Goal: Information Seeking & Learning: Learn about a topic

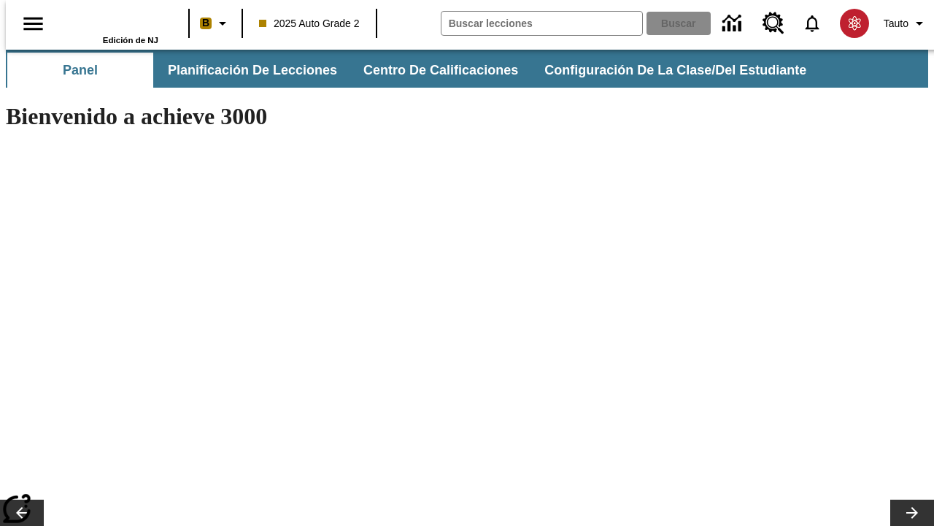
type input "-1"
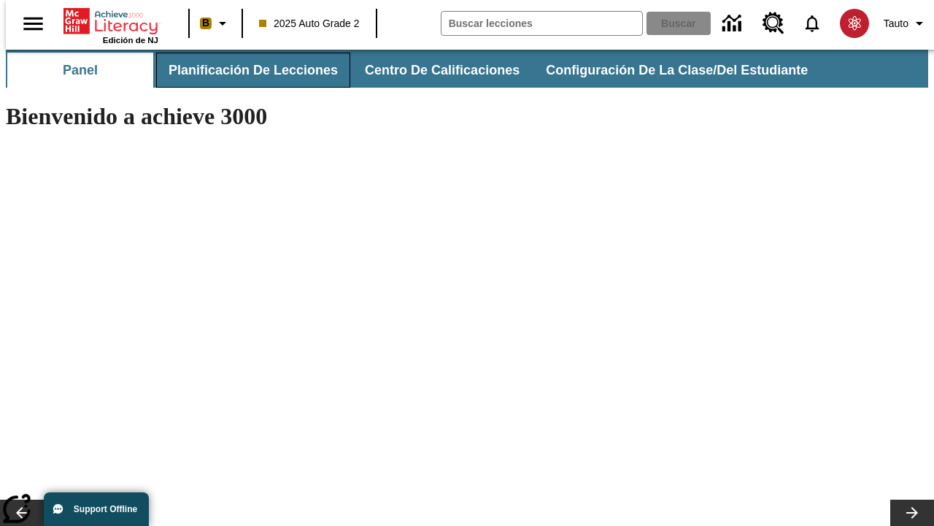
click at [245, 70] on span "Planificación de lecciones" at bounding box center [253, 70] width 169 height 17
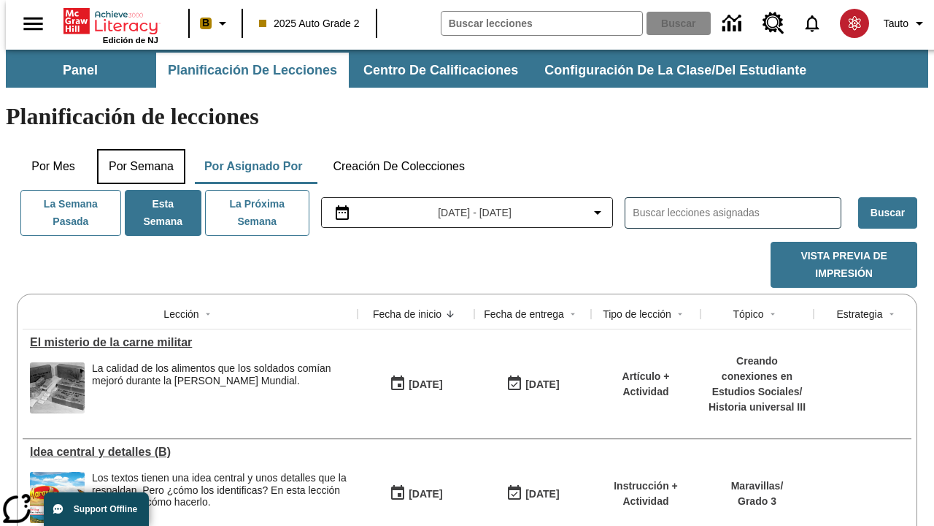
click at [136, 149] on button "Por semana" at bounding box center [141, 166] width 88 height 35
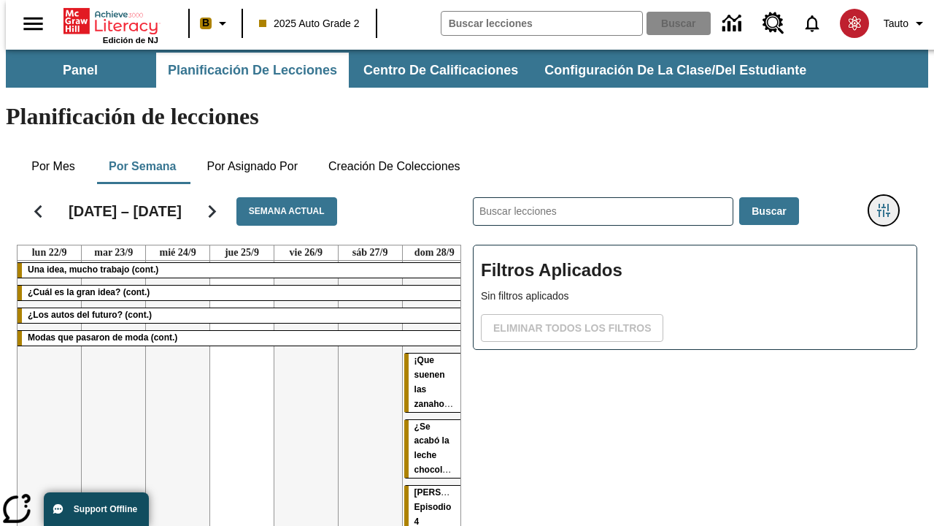
click at [889, 204] on icon "Menú lateral de filtros" at bounding box center [883, 210] width 13 height 13
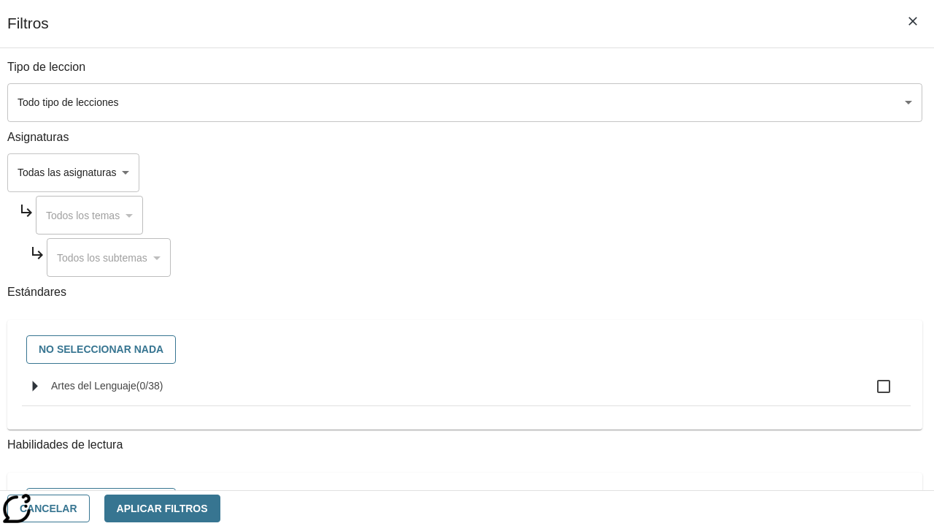
click at [644, 102] on body "[MEDICAL_DATA] al contenido principal Edición de NJ B 2025 Auto Grade 2 Buscar …" at bounding box center [467, 362] width 923 height 624
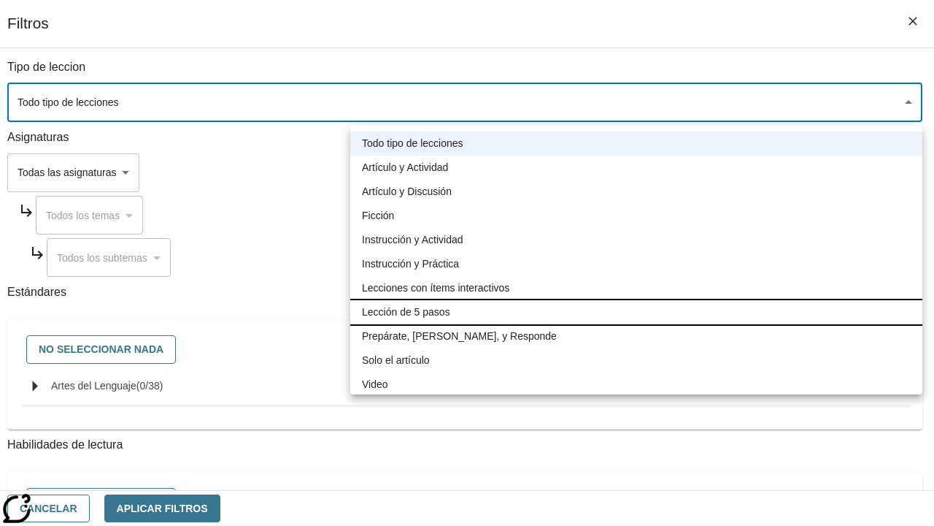
click at [636, 312] on li "Lección de 5 pasos" at bounding box center [636, 312] width 572 height 24
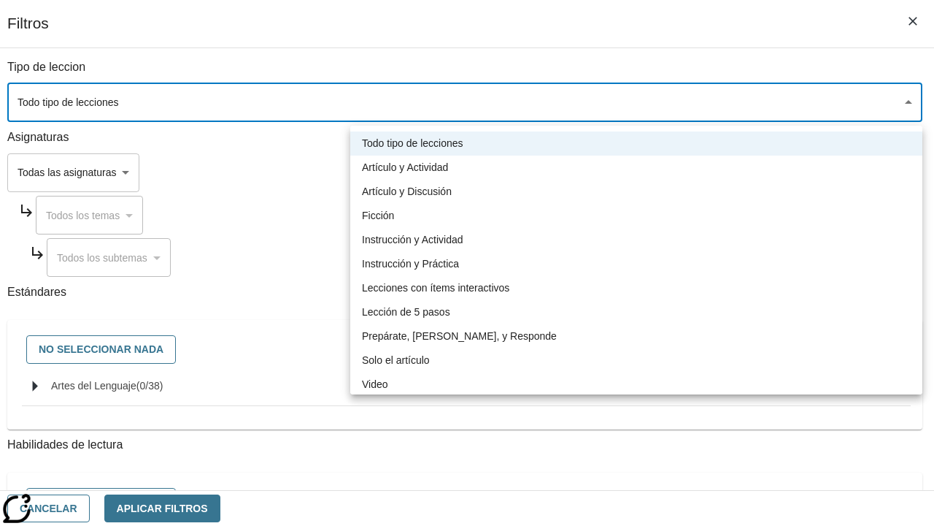
type input "1"
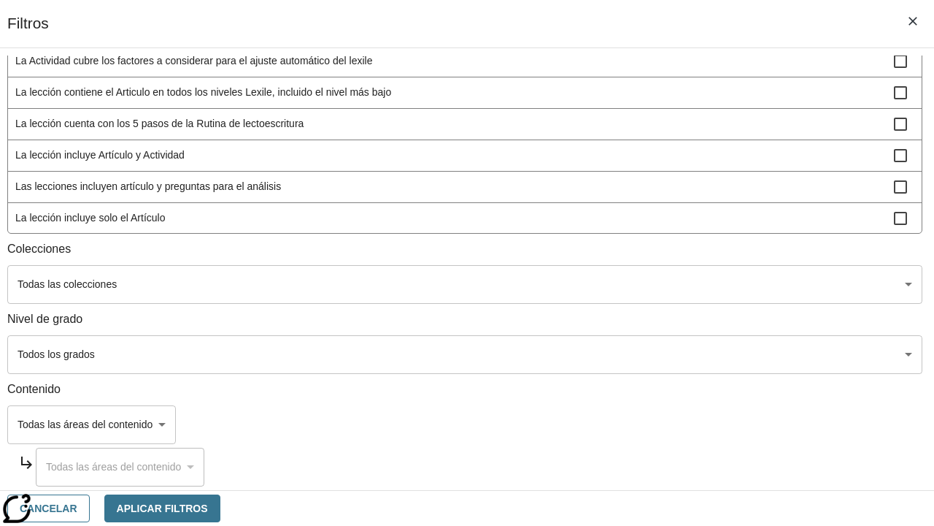
click at [644, 470] on body "[MEDICAL_DATA] al contenido principal Edición de NJ B 2025 Auto Grade 2 Buscar …" at bounding box center [467, 362] width 923 height 624
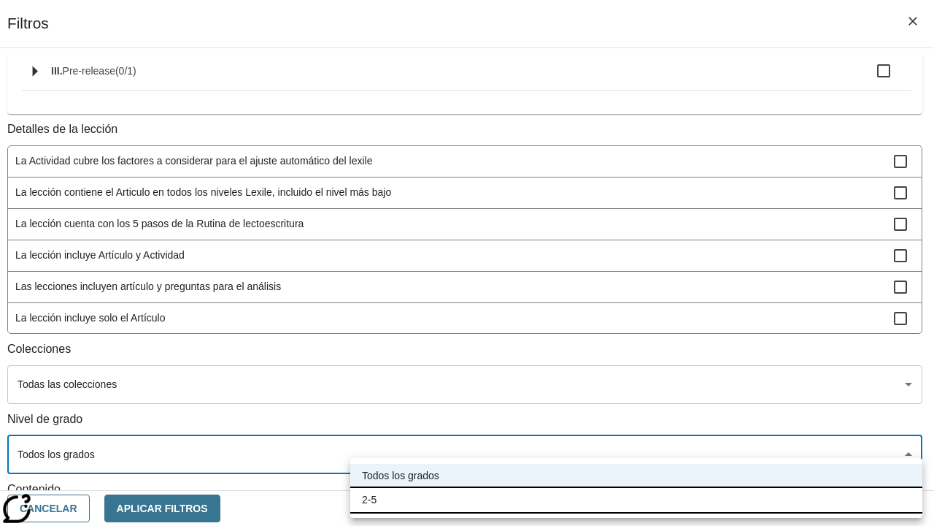
click at [636, 499] on li "2-5" at bounding box center [636, 500] width 572 height 24
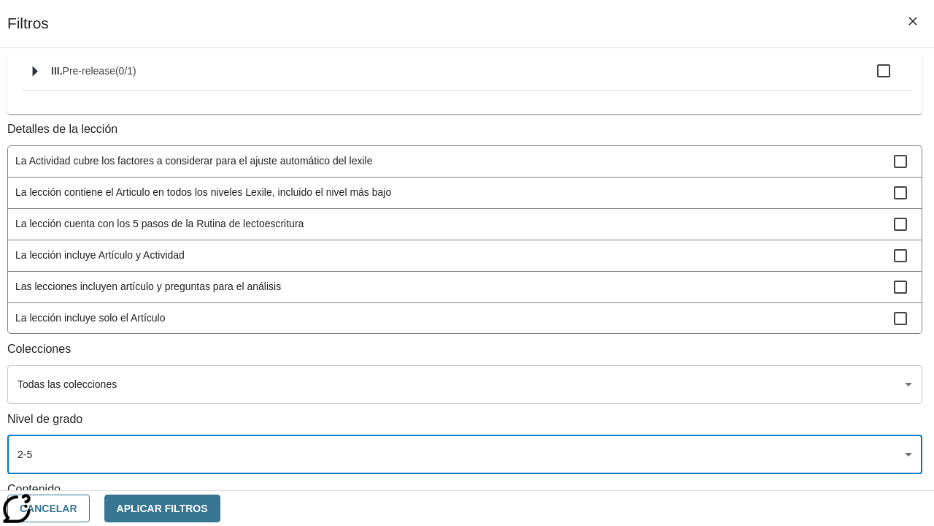
type input "1"
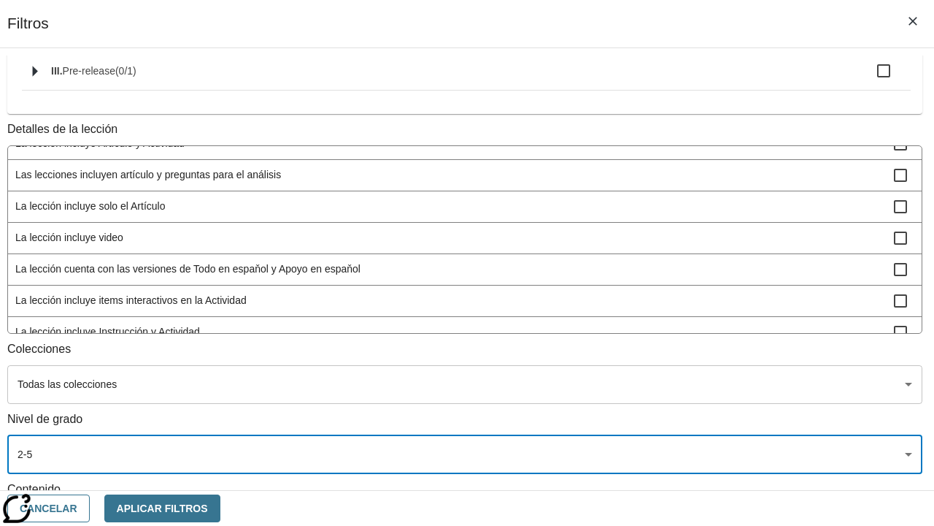
click at [644, 245] on span "La lección incluye video" at bounding box center [454, 237] width 879 height 15
checkbox input "true"
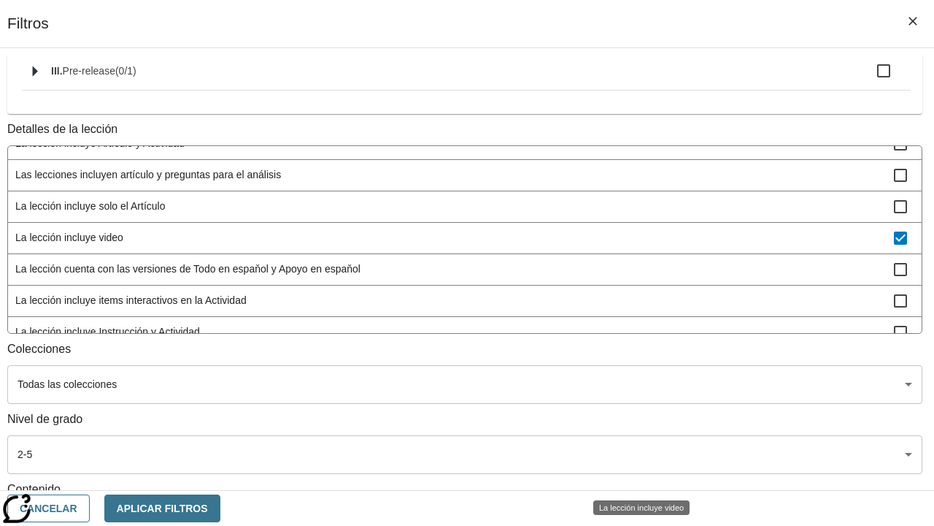
scroll to position [427, 0]
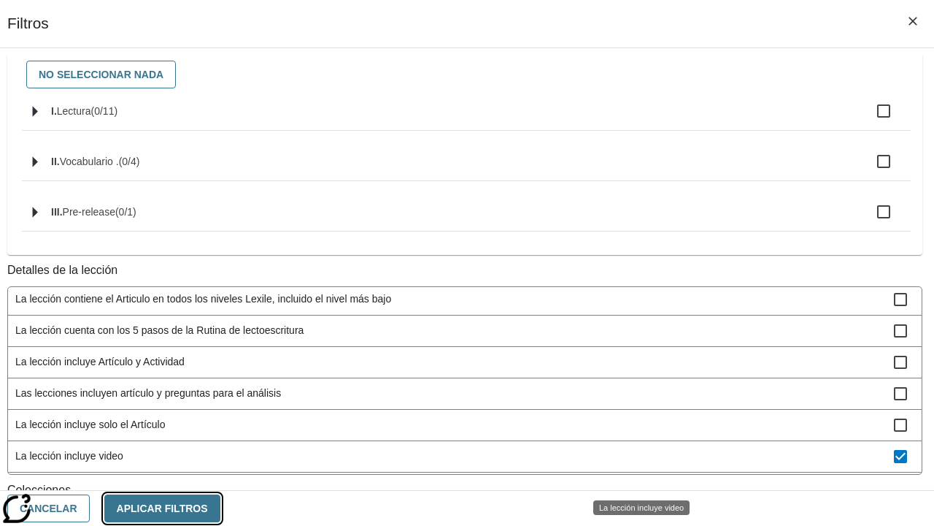
click at [220, 507] on button "Aplicar Filtros" at bounding box center [162, 508] width 116 height 28
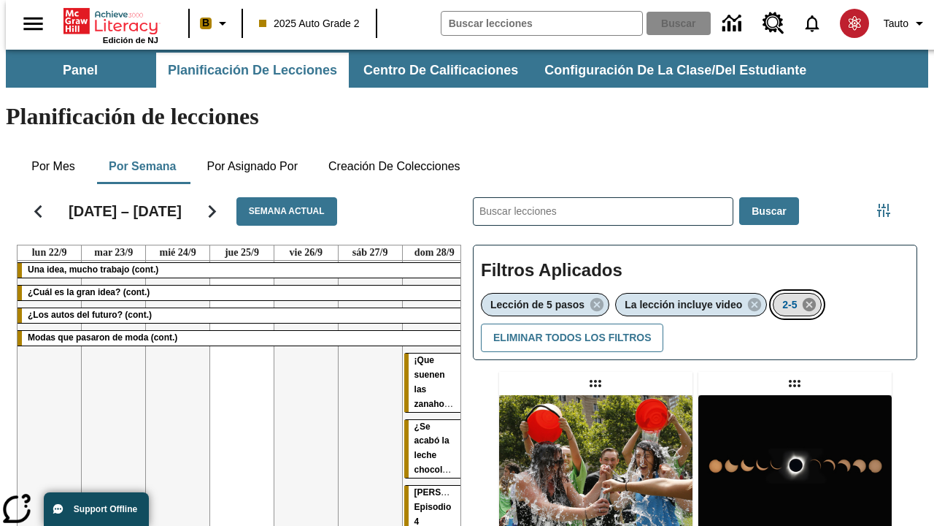
click at [812, 296] on icon "Eliminar 2-5 el ítem seleccionado del filtro" at bounding box center [809, 304] width 16 height 16
click at [889, 204] on icon "Menú lateral de filtros" at bounding box center [883, 210] width 13 height 13
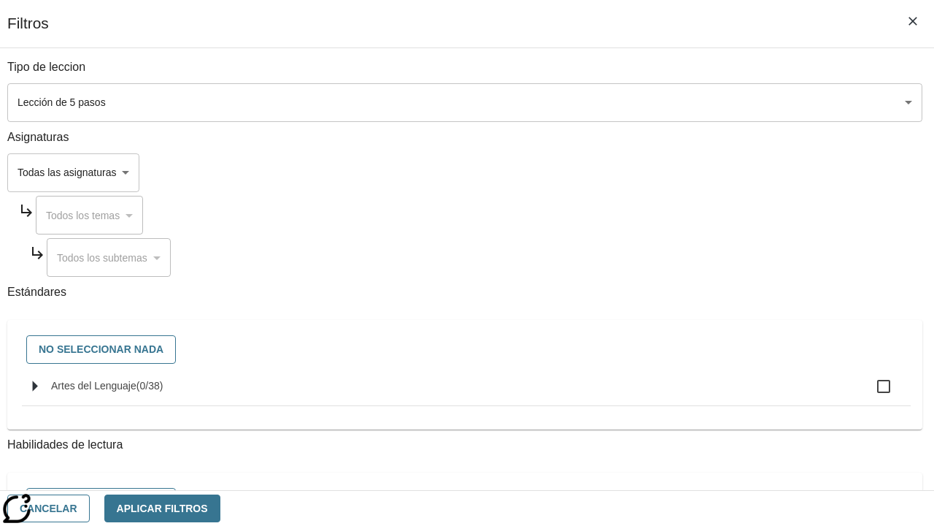
click at [136, 391] on span "Artes del Lenguaje" at bounding box center [93, 386] width 85 height 12
click at [869, 393] on input "Artes del Lenguaje ( 0 / 38 )" at bounding box center [884, 386] width 31 height 31
checkbox input "true"
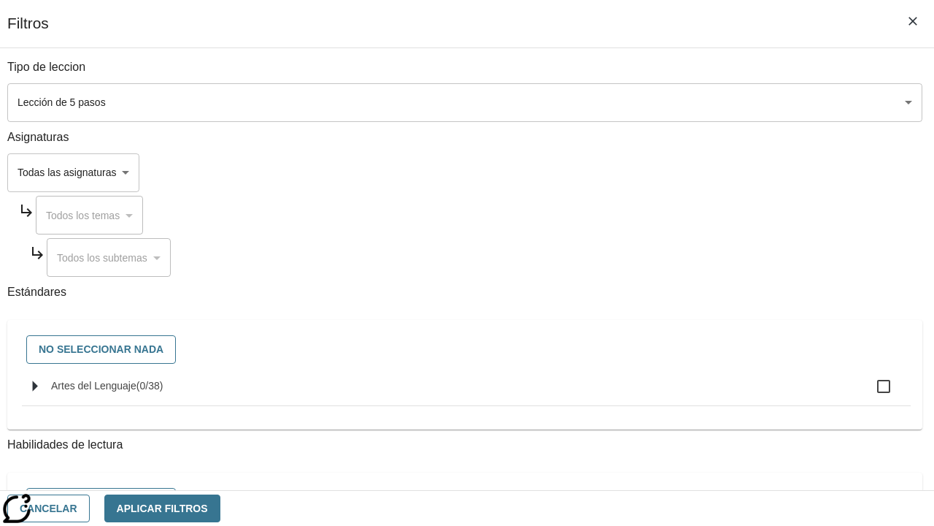
checkbox input "true"
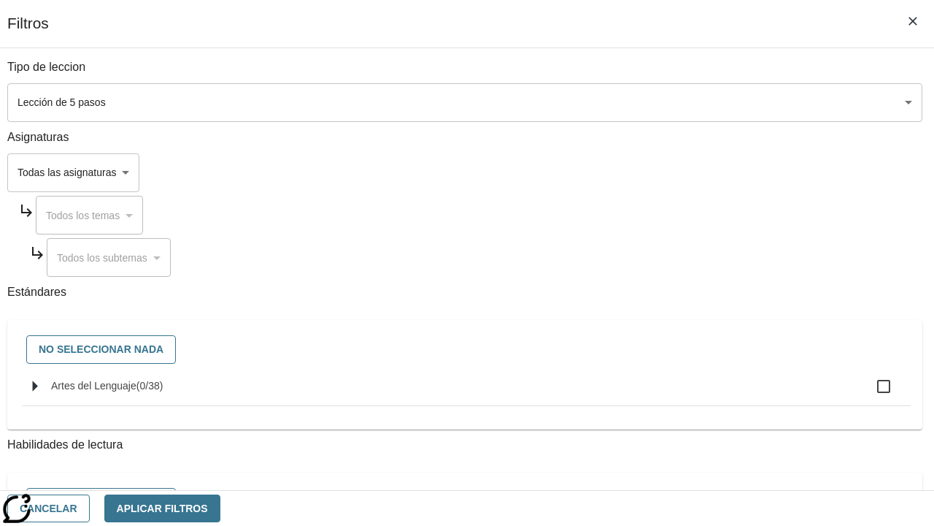
checkbox input "true"
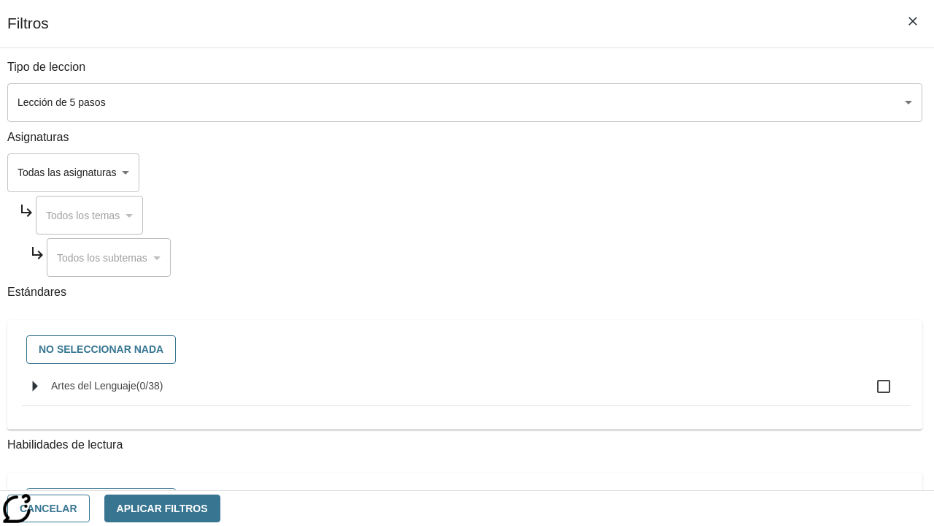
checkbox input "true"
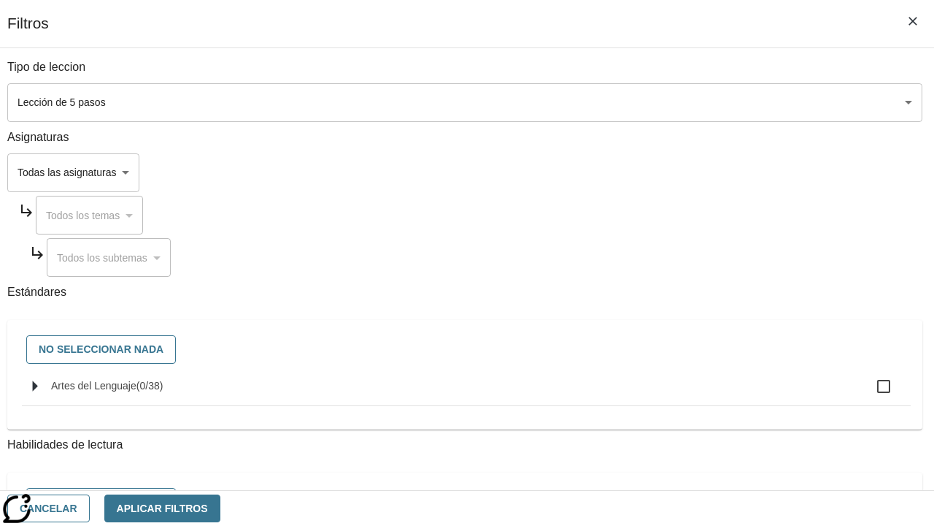
checkbox input "true"
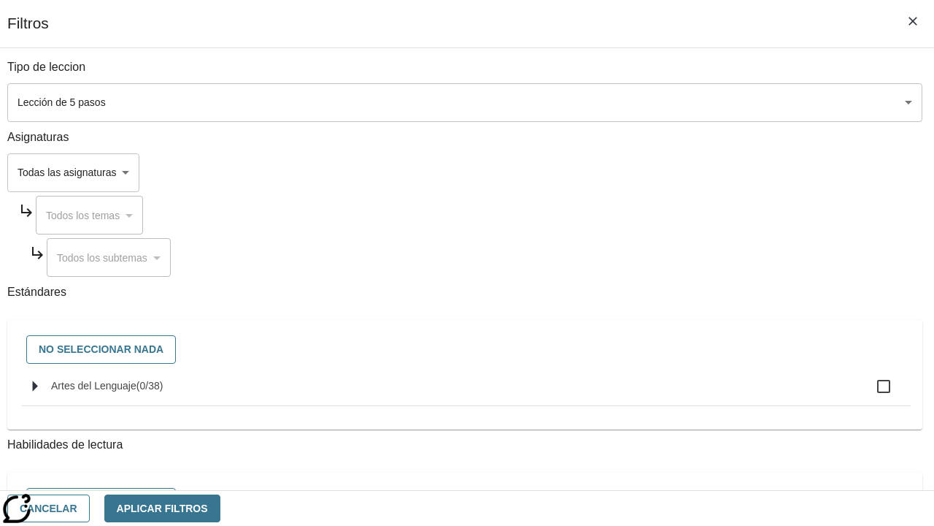
checkbox input "true"
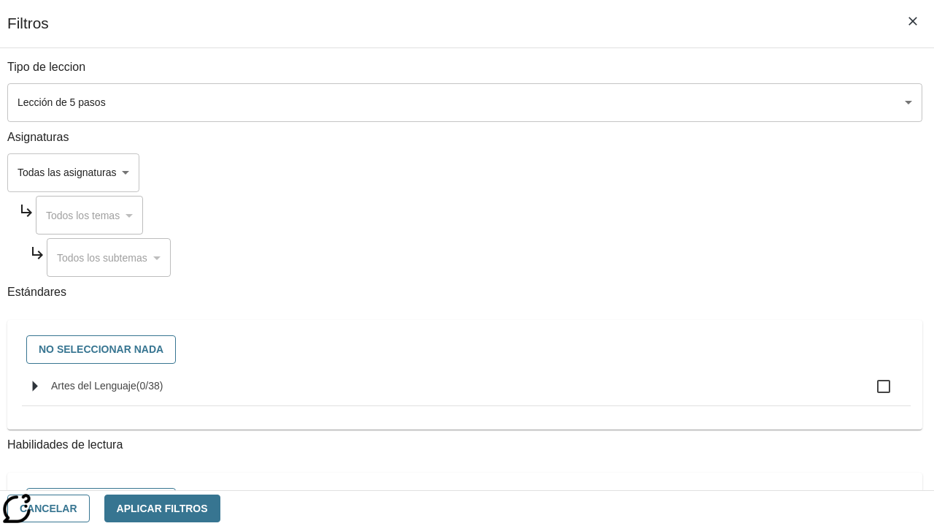
checkbox input "true"
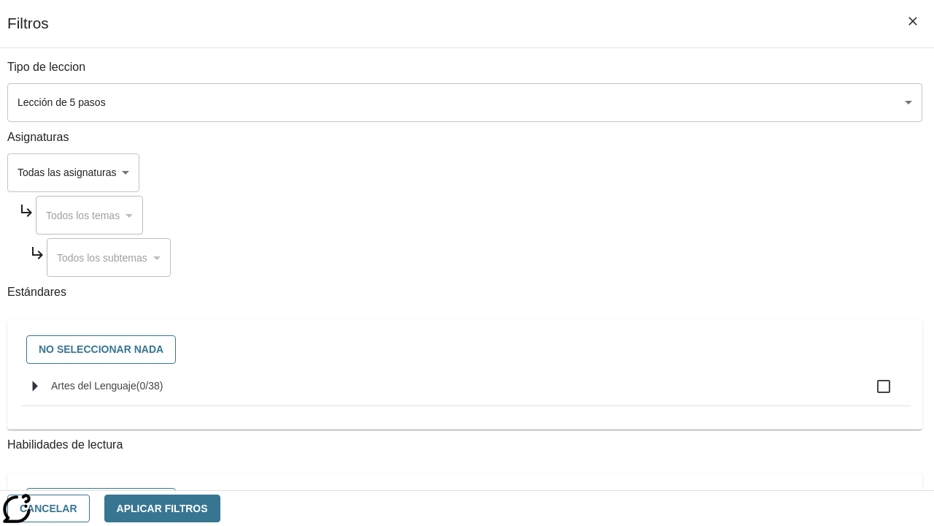
checkbox input "true"
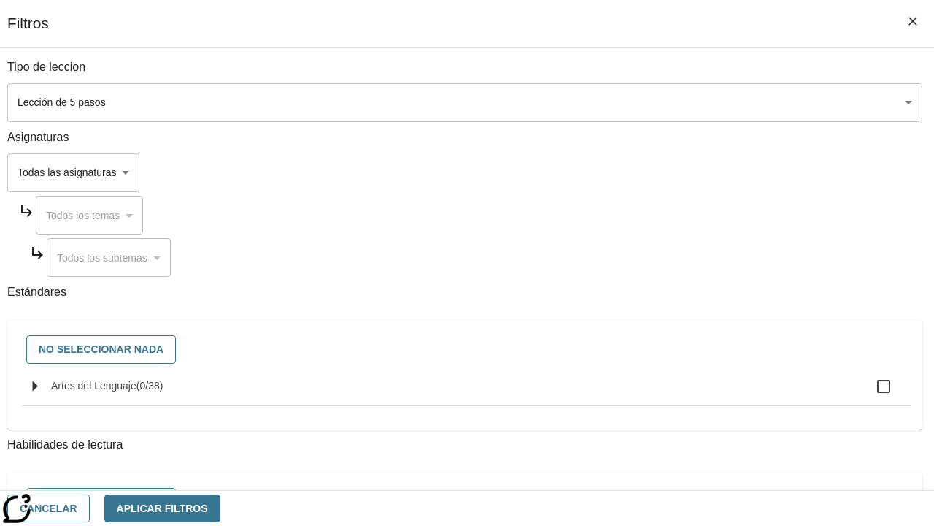
checkbox input "true"
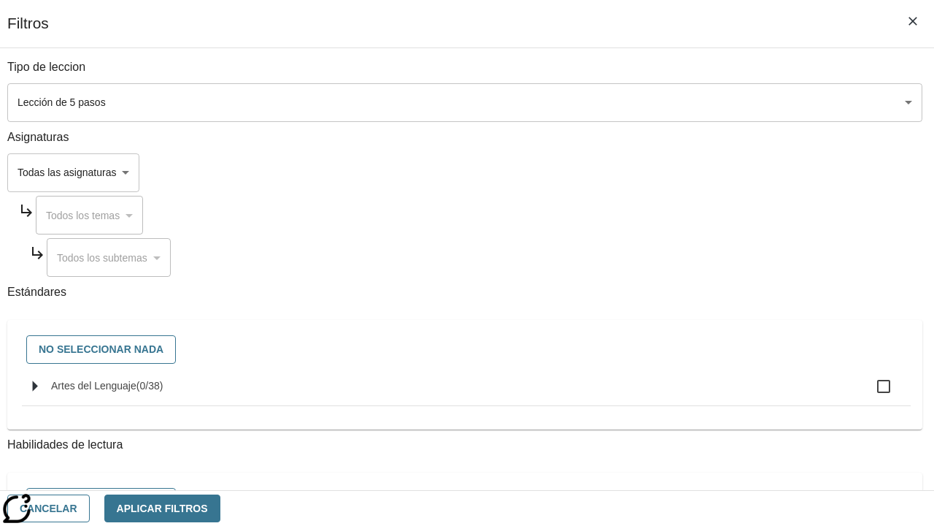
checkbox input "true"
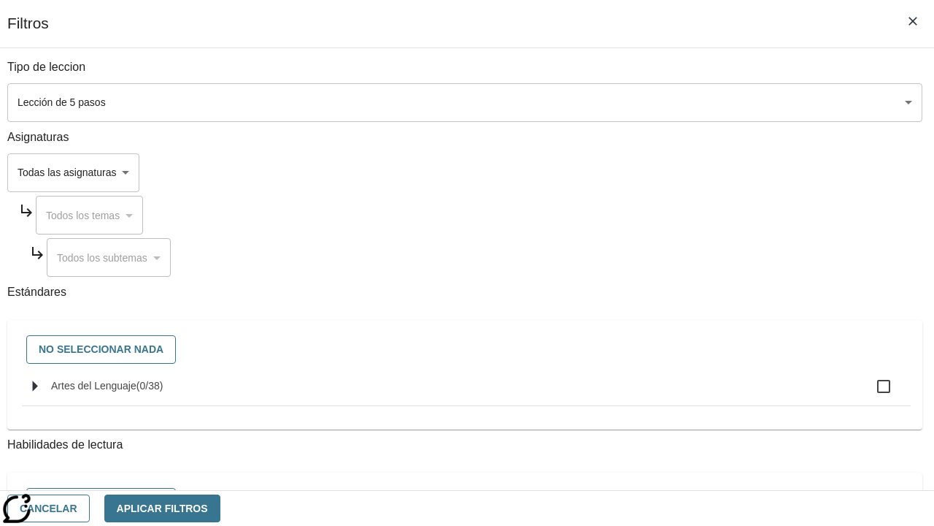
checkbox input "true"
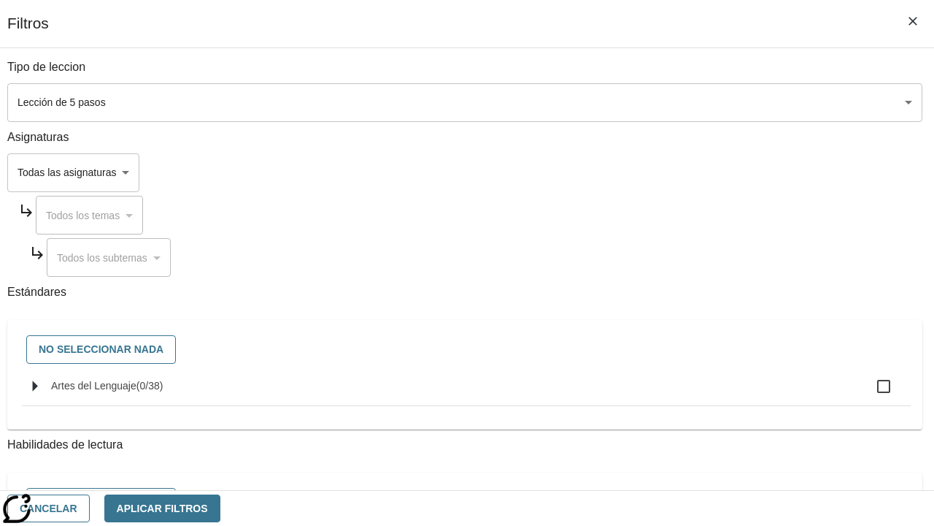
checkbox input "true"
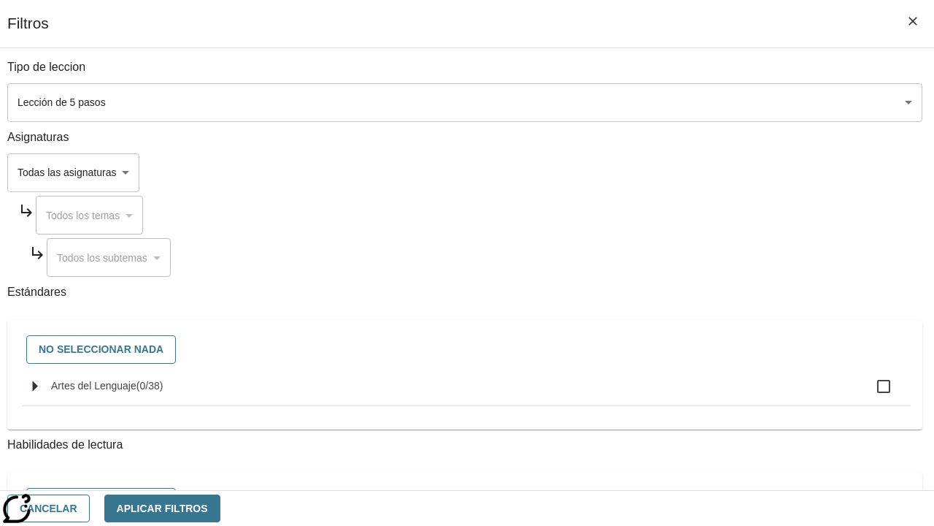
checkbox input "true"
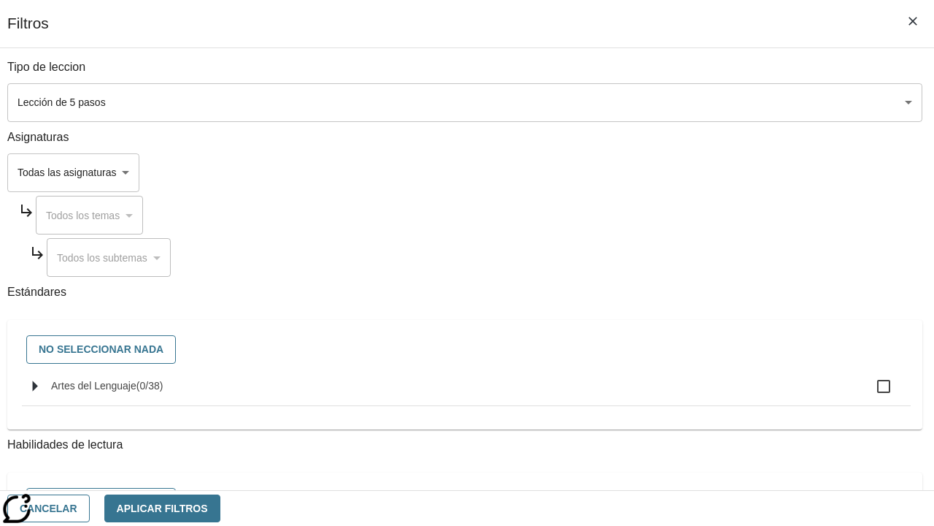
checkbox input "true"
click at [220, 507] on button "Aplicar Filtros" at bounding box center [162, 508] width 116 height 28
